Goal: Transaction & Acquisition: Purchase product/service

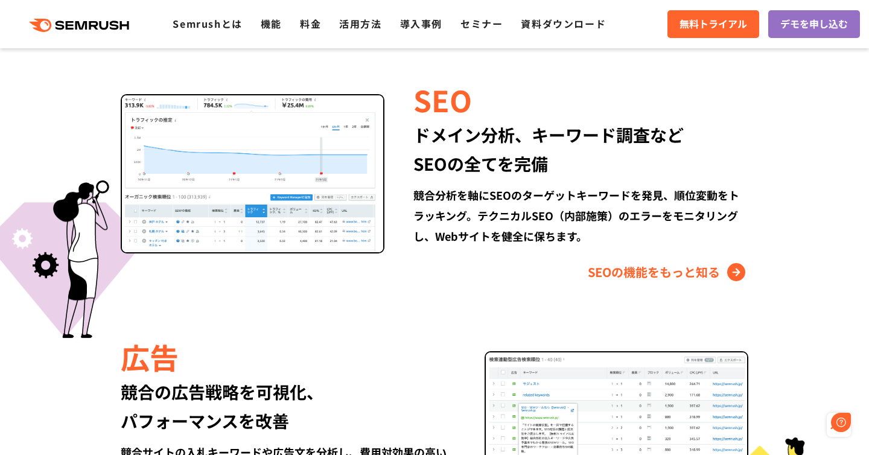
click at [284, 155] on img at bounding box center [253, 173] width 264 height 159
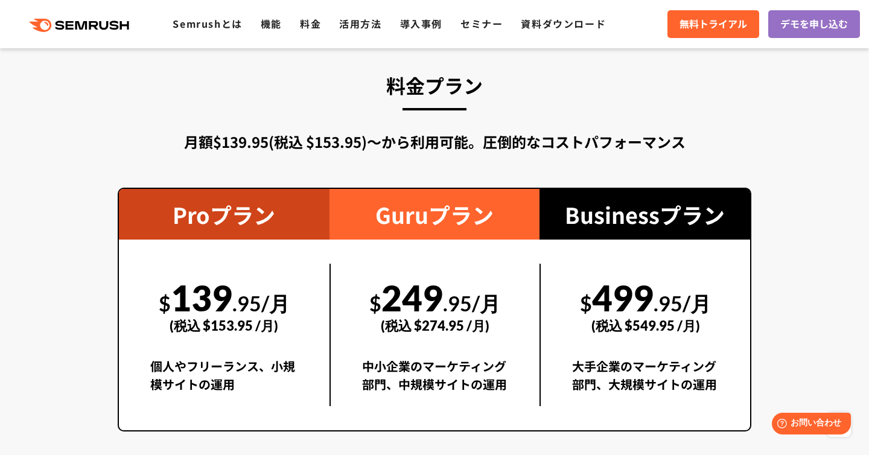
scroll to position [2081, 0]
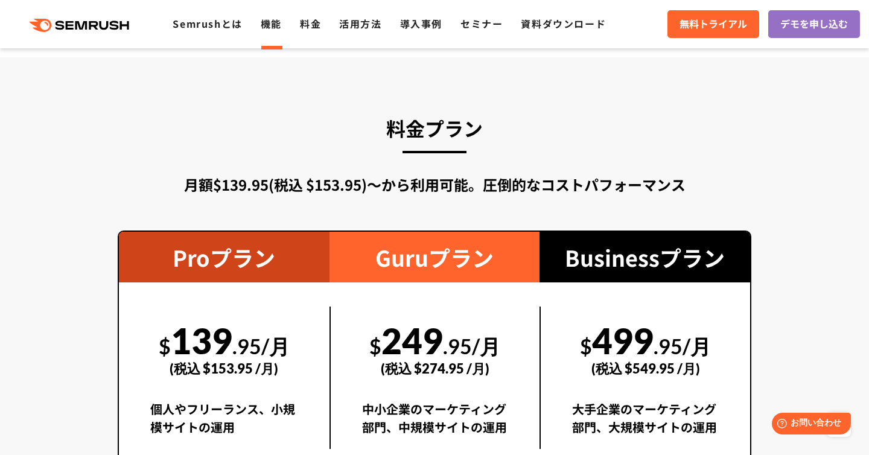
click at [270, 29] on link "機能" at bounding box center [271, 23] width 21 height 14
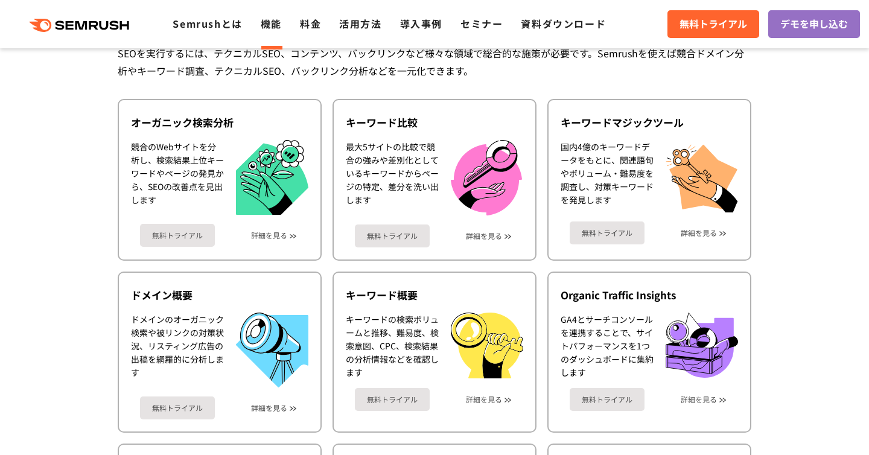
scroll to position [294, 0]
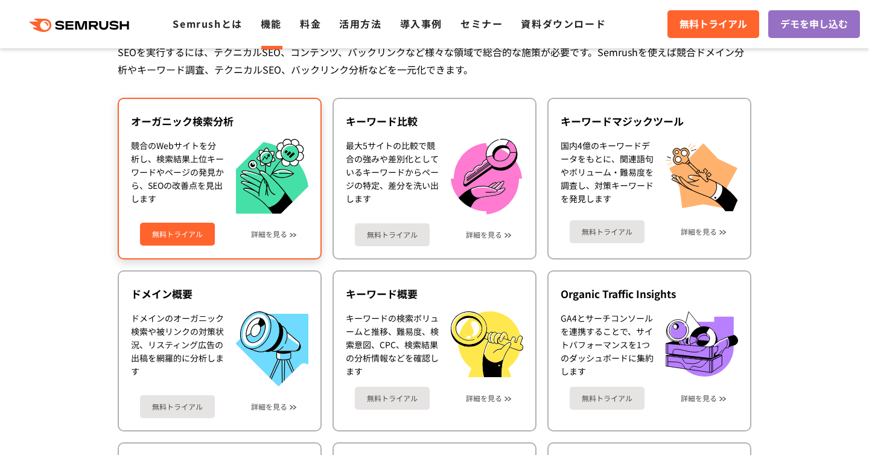
click at [209, 121] on div "オーガニック検索分析" at bounding box center [220, 121] width 178 height 14
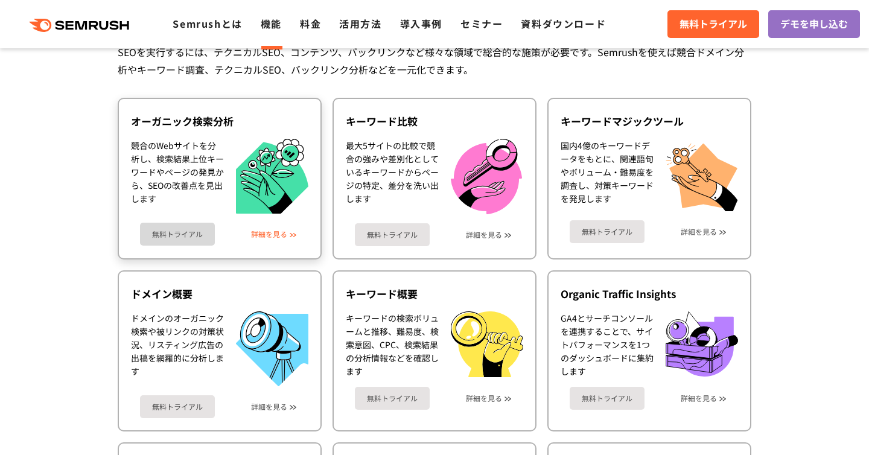
click at [263, 234] on link "詳細を見る" at bounding box center [269, 234] width 36 height 8
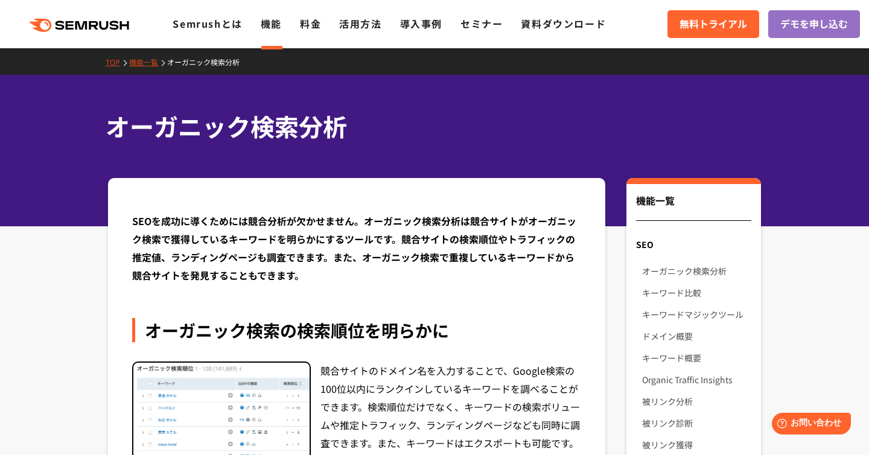
click at [97, 25] on icon at bounding box center [95, 25] width 9 height 8
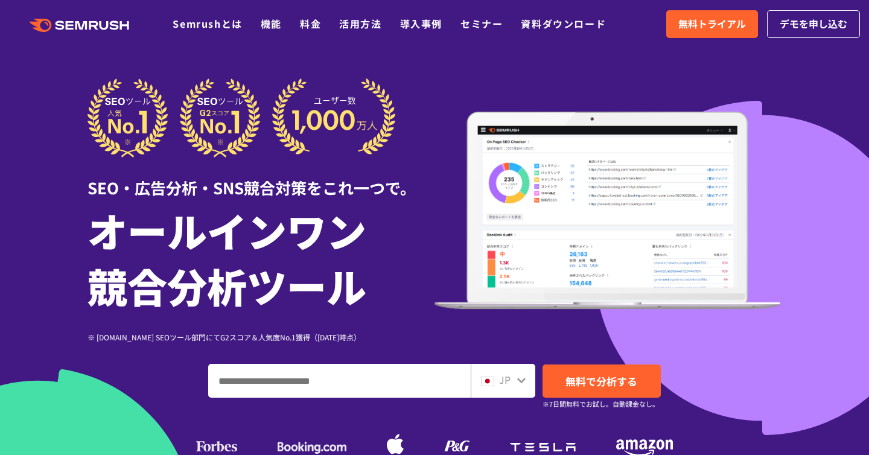
click at [560, 43] on header ".cls-1 {fill: #fff;} .cls {fill: #FF642D;} .cls {fill: #FF642D;} .cls {fill: #F…" at bounding box center [434, 24] width 869 height 48
click at [311, 24] on link "料金" at bounding box center [310, 23] width 21 height 14
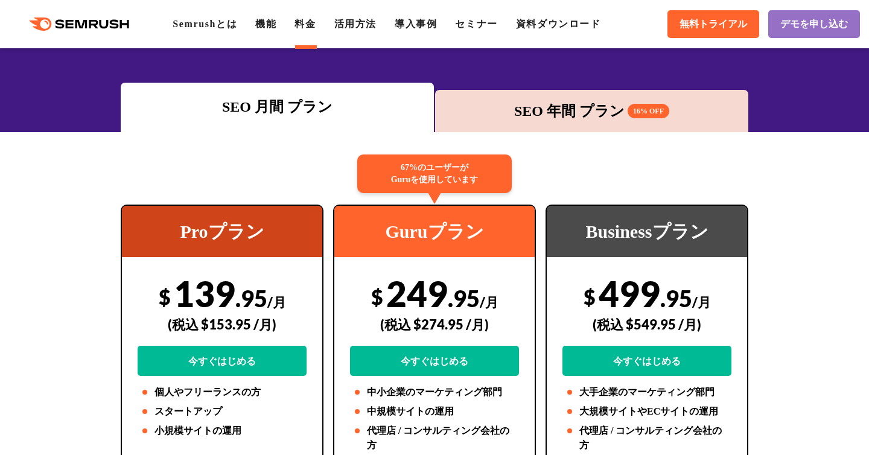
scroll to position [142, 0]
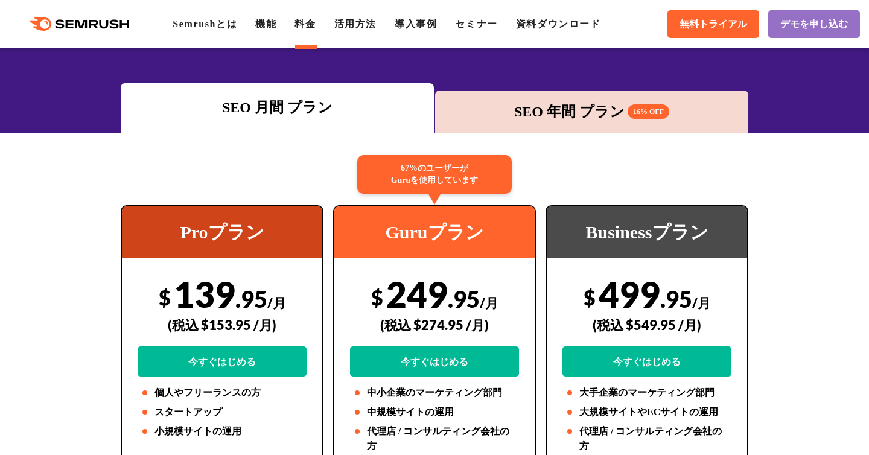
click at [564, 114] on div "SEO 年間 プラン 16% OFF" at bounding box center [591, 112] width 301 height 22
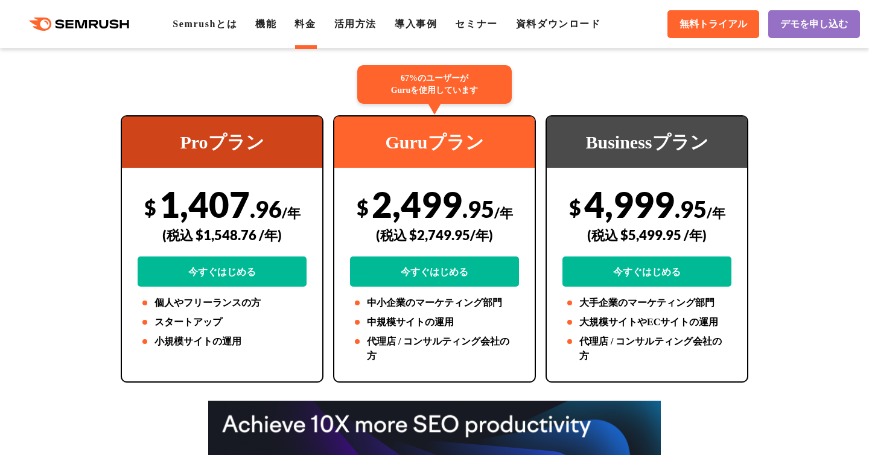
scroll to position [224, 0]
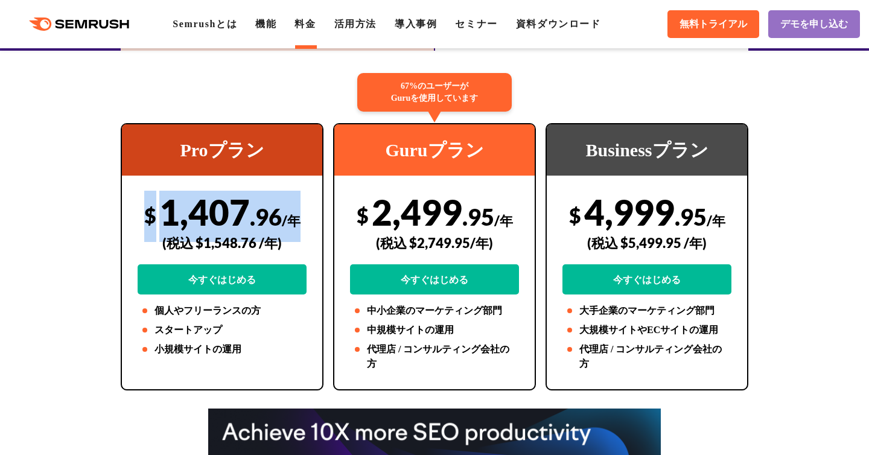
drag, startPoint x: 127, startPoint y: 210, endPoint x: 316, endPoint y: 220, distance: 189.3
click at [316, 220] on div "Proプラン $ 1,407 .96 /年 (税込 $1,548.76 /年) 今すぐはじめる 個人やフリーランスの方 スタートアップ 小規模サイトの運用" at bounding box center [222, 256] width 203 height 267
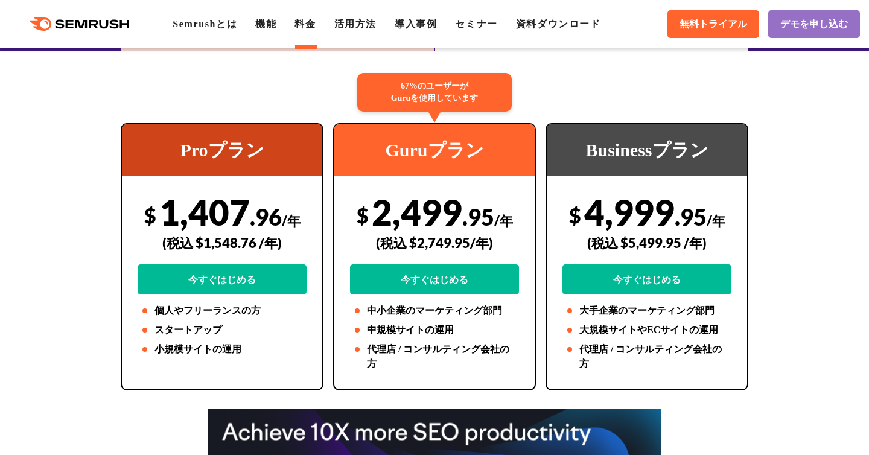
click at [329, 219] on div "67%のユーザーが Guruを使用しています Guruプラン $ 2,499 .95 /年 (税込 $2,749.95/年) 今すぐはじめる 中小企業のマーケ…" at bounding box center [434, 256] width 213 height 267
